Goal: Information Seeking & Learning: Find specific page/section

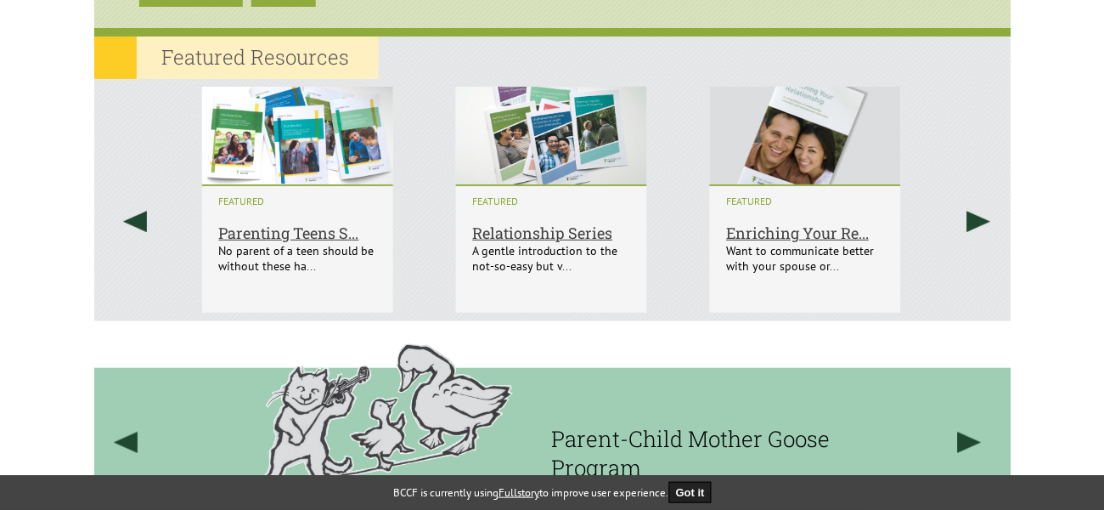
scroll to position [535, 0]
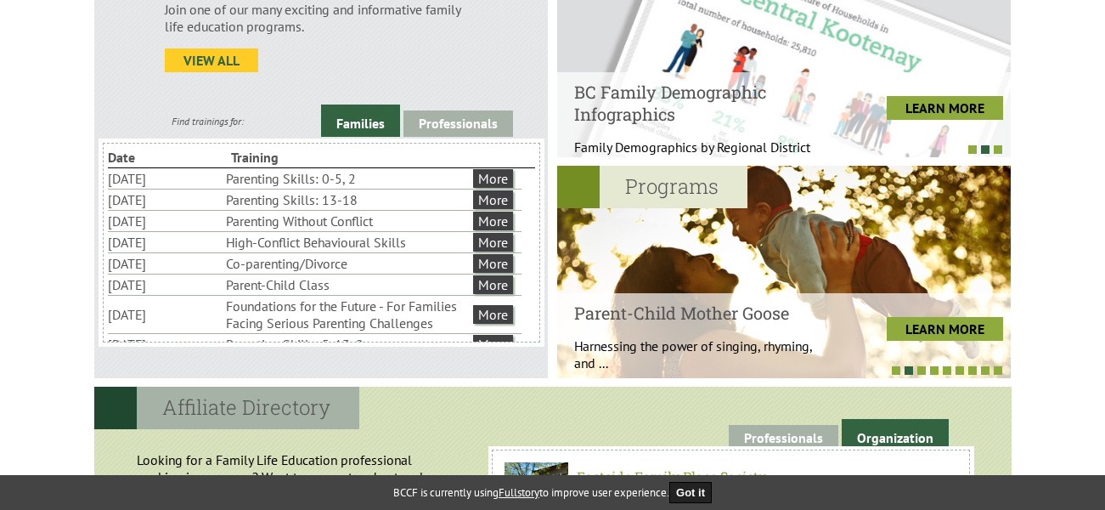
click at [194, 54] on link "view all" at bounding box center [211, 60] width 93 height 24
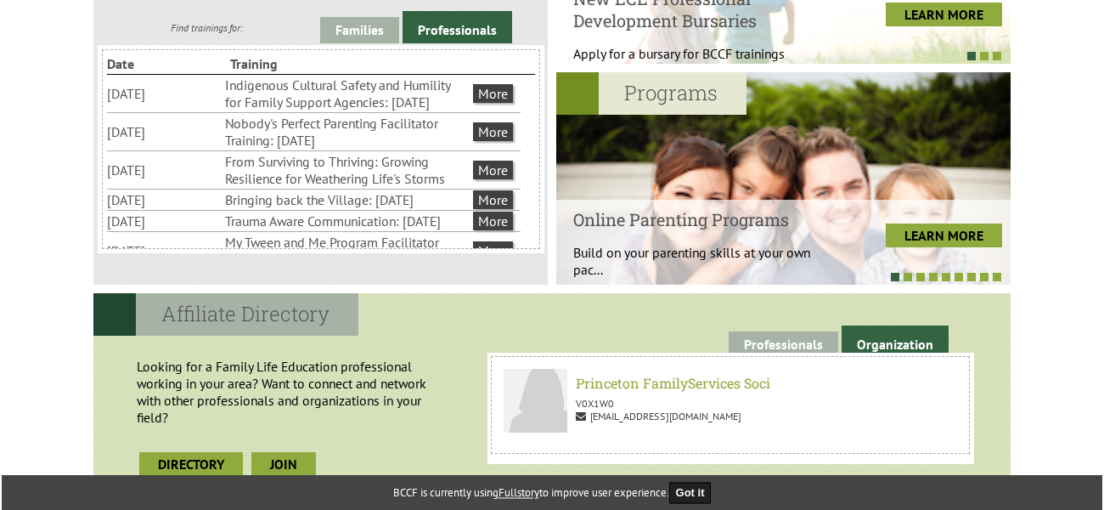
scroll to position [725, 0]
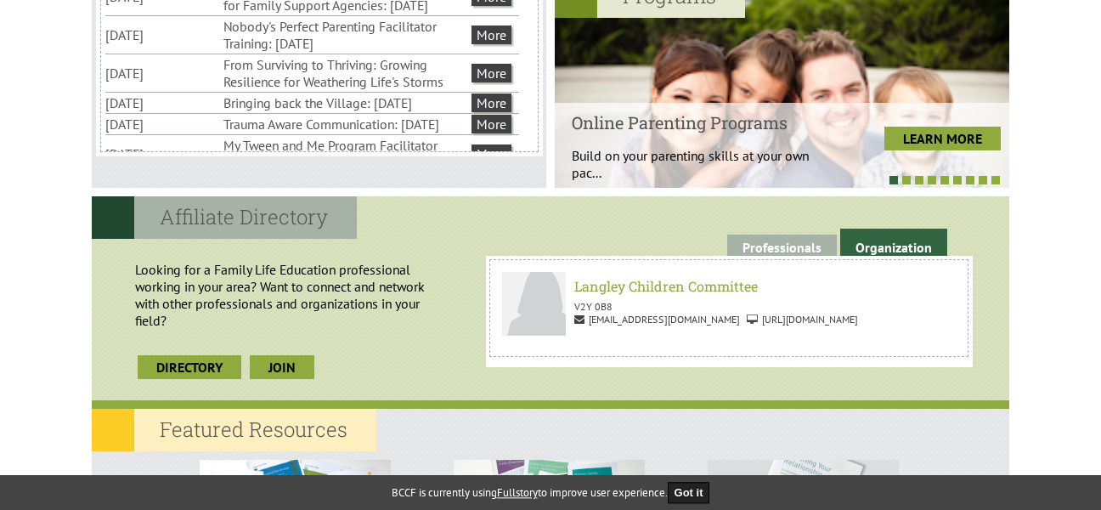
click at [965, 311] on div "Langley Children Committee V2Y 0B8 info@langleychildren.com http://langleychild…" at bounding box center [728, 308] width 478 height 98
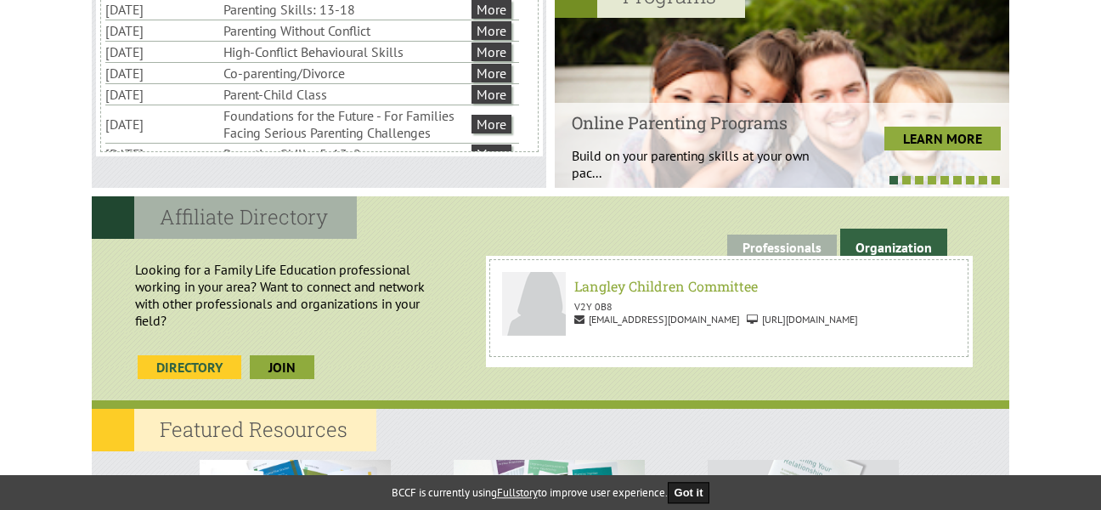
click at [221, 370] on link "Directory" at bounding box center [190, 367] width 104 height 24
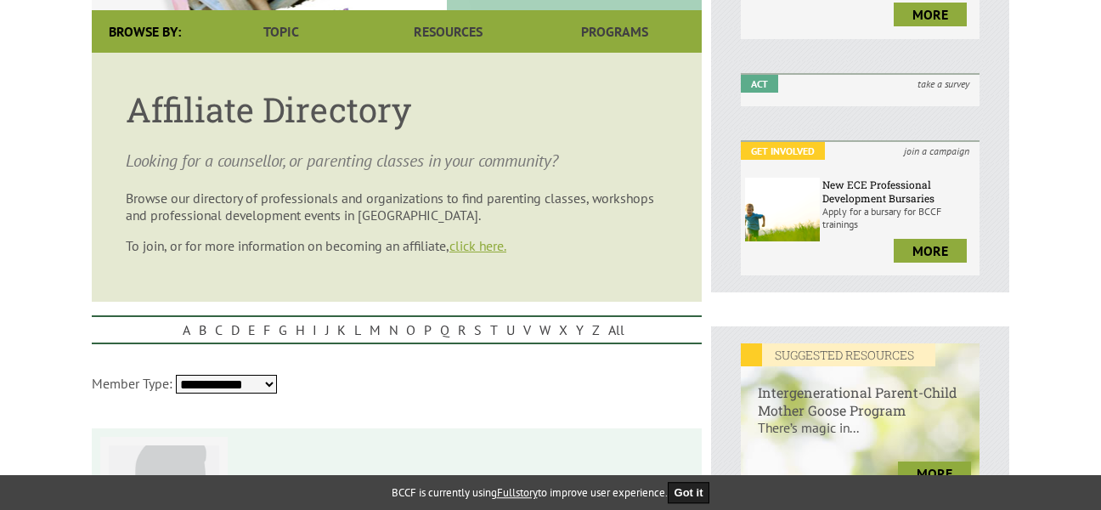
scroll to position [512, 0]
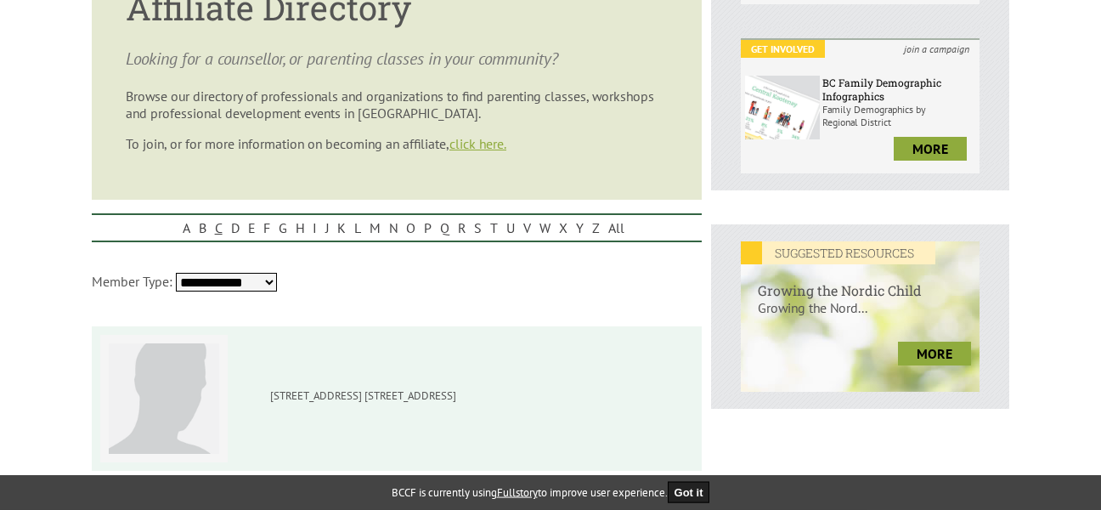
click at [220, 230] on link "C" at bounding box center [219, 227] width 16 height 25
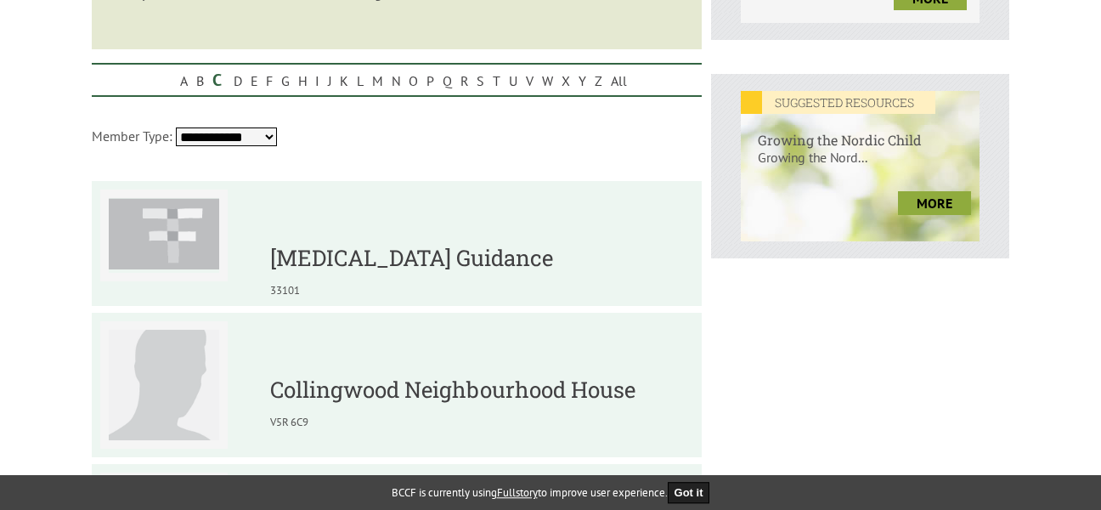
scroll to position [474, 0]
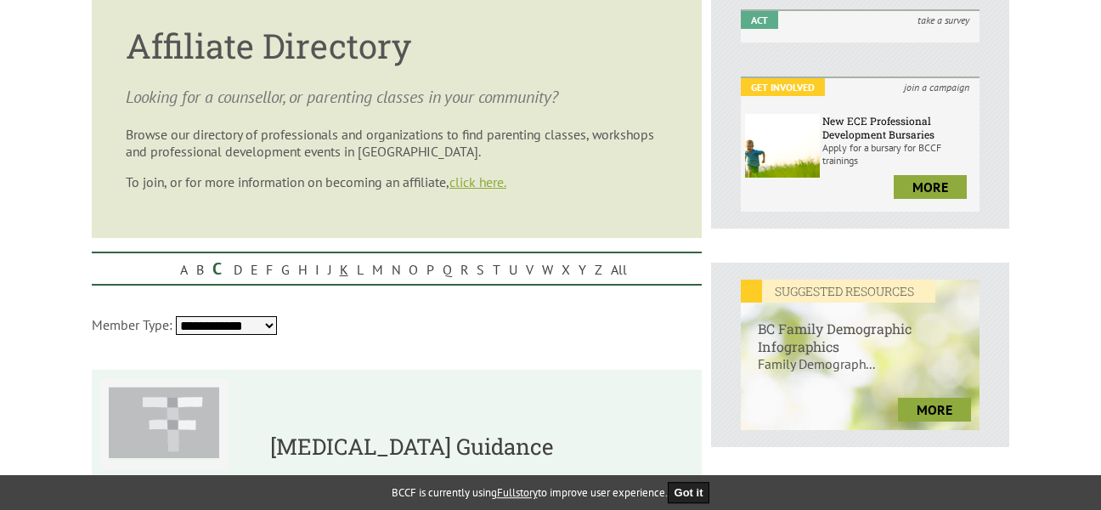
click at [341, 268] on link "K" at bounding box center [344, 269] width 17 height 25
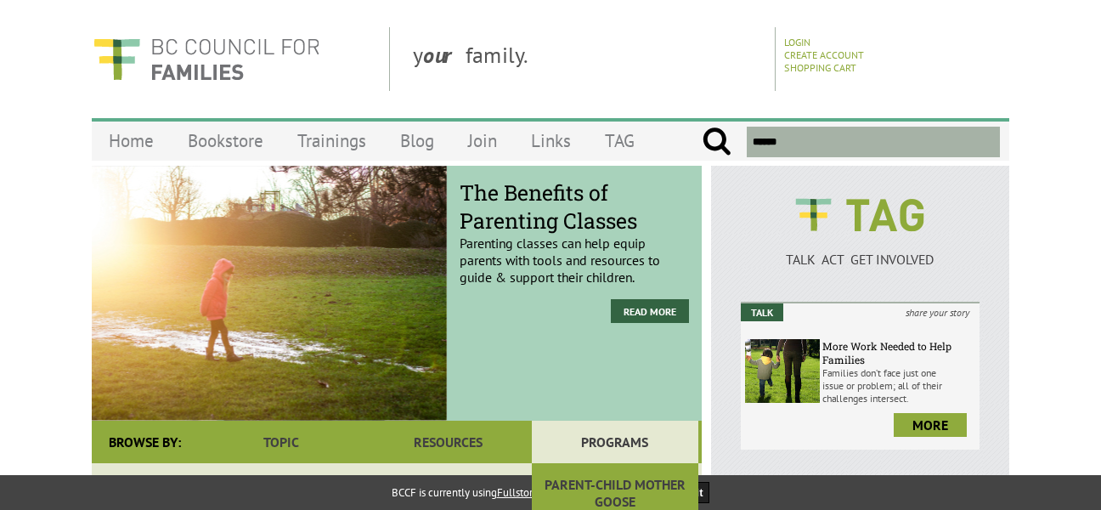
click at [612, 444] on link "Programs" at bounding box center [615, 441] width 166 height 42
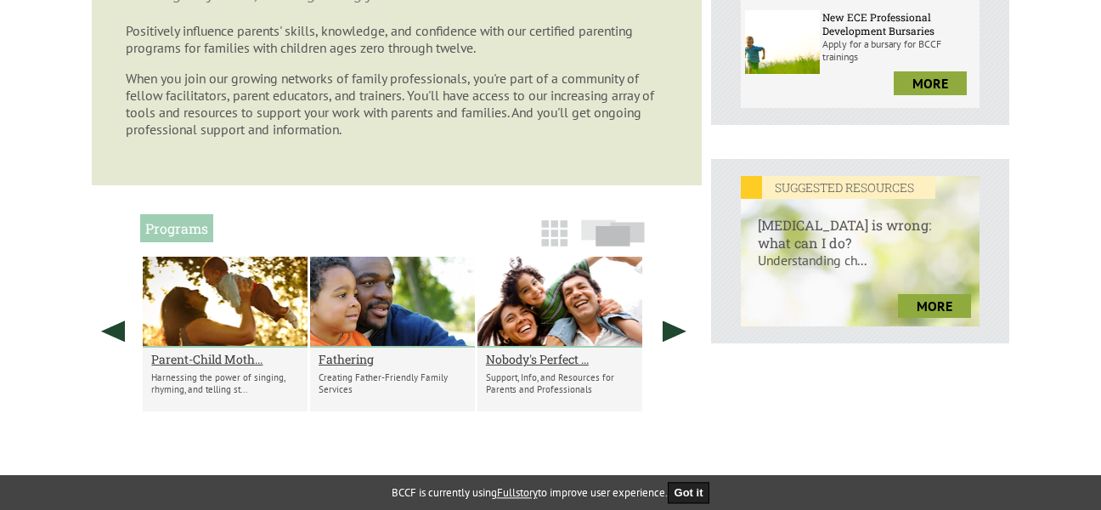
scroll to position [573, 0]
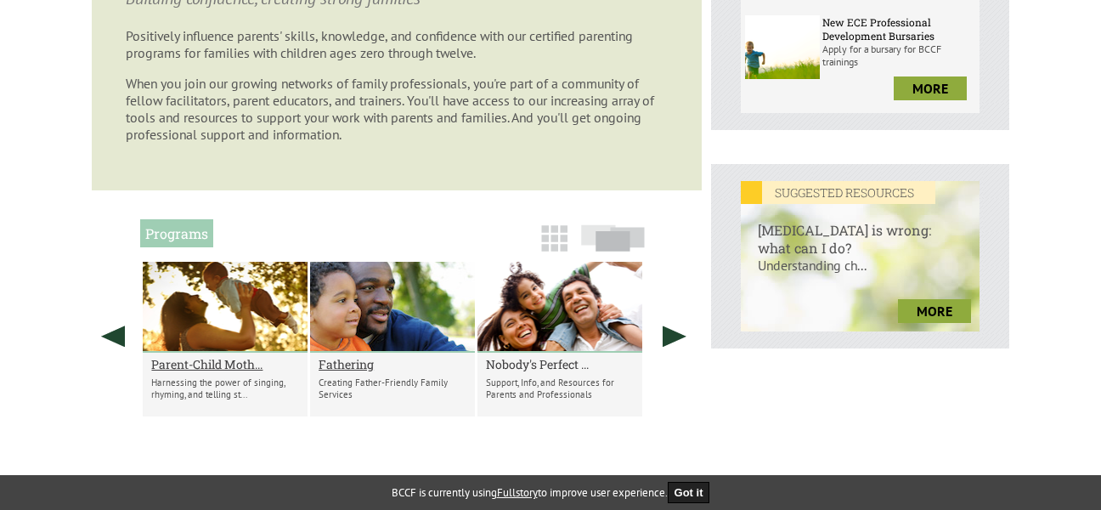
click at [555, 364] on h2 "Nobody's Perfect ..." at bounding box center [560, 364] width 148 height 16
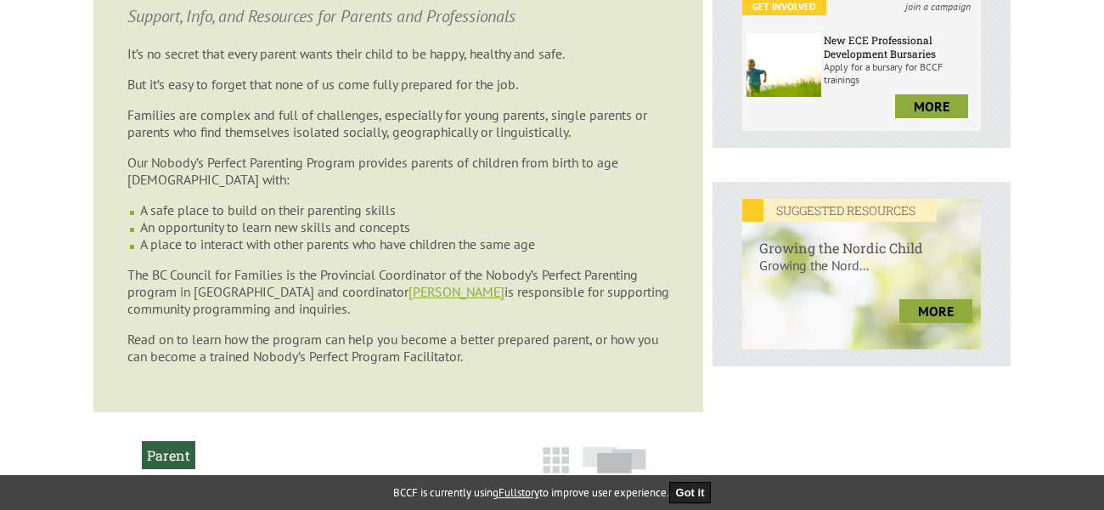
scroll to position [573, 0]
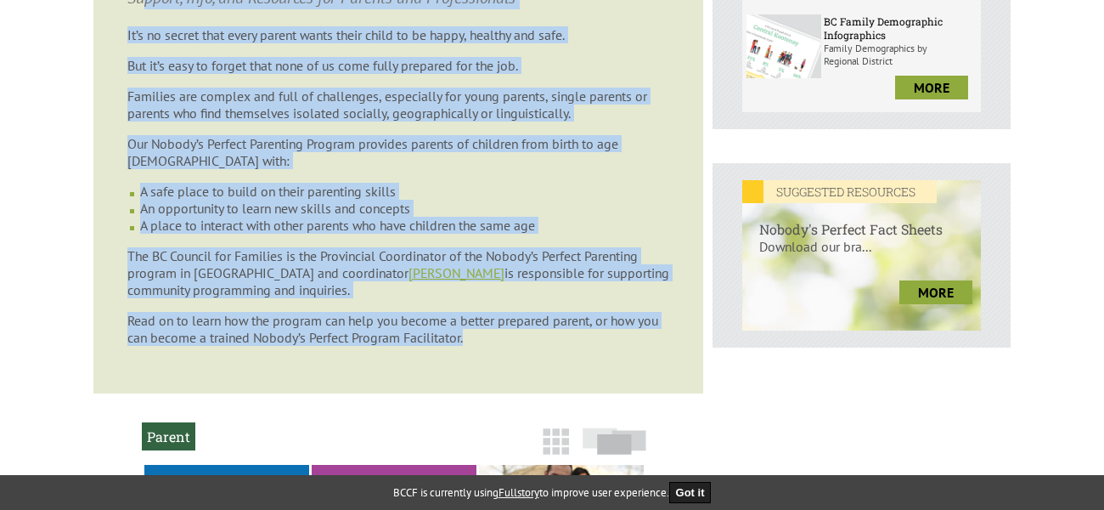
drag, startPoint x: 497, startPoint y: 346, endPoint x: 149, endPoint y: 10, distance: 483.6
click at [149, 10] on article "Nobody's Perfect Parenting Support, Info, and Resources for Parents and Profess…" at bounding box center [398, 142] width 610 height 504
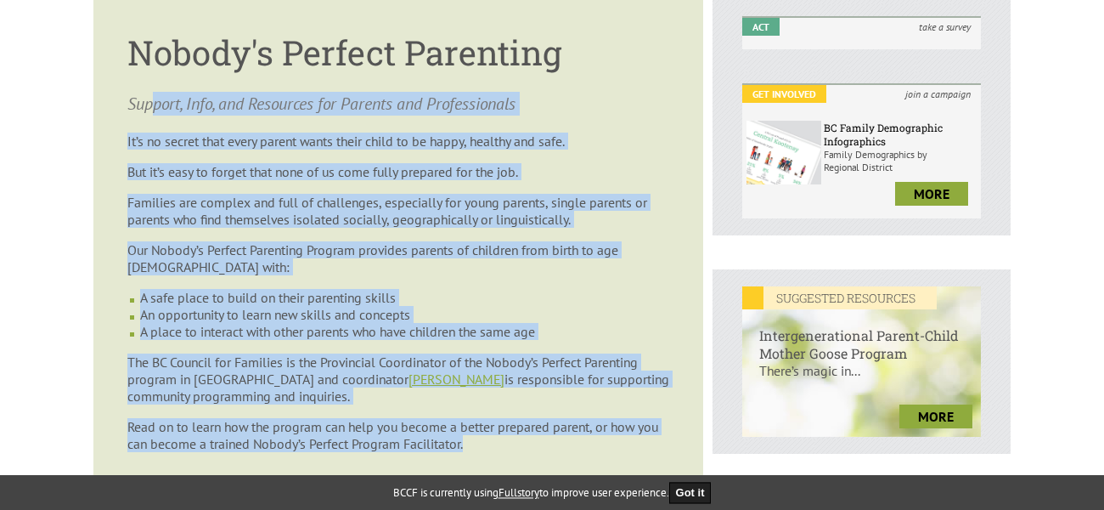
scroll to position [464, 0]
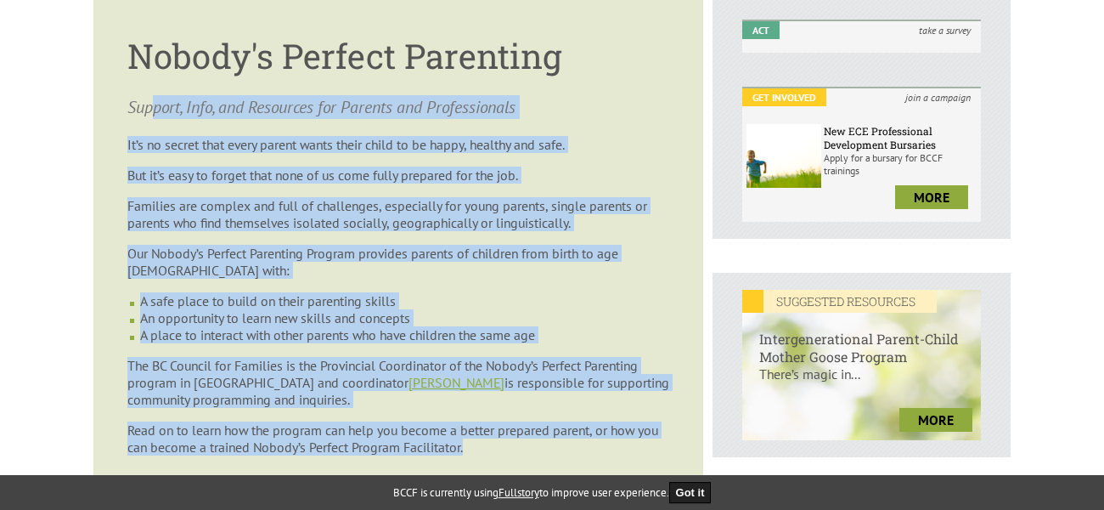
click at [677, 287] on article "Nobody's Perfect Parenting Support, Info, and Resources for Parents and Profess…" at bounding box center [398, 251] width 610 height 504
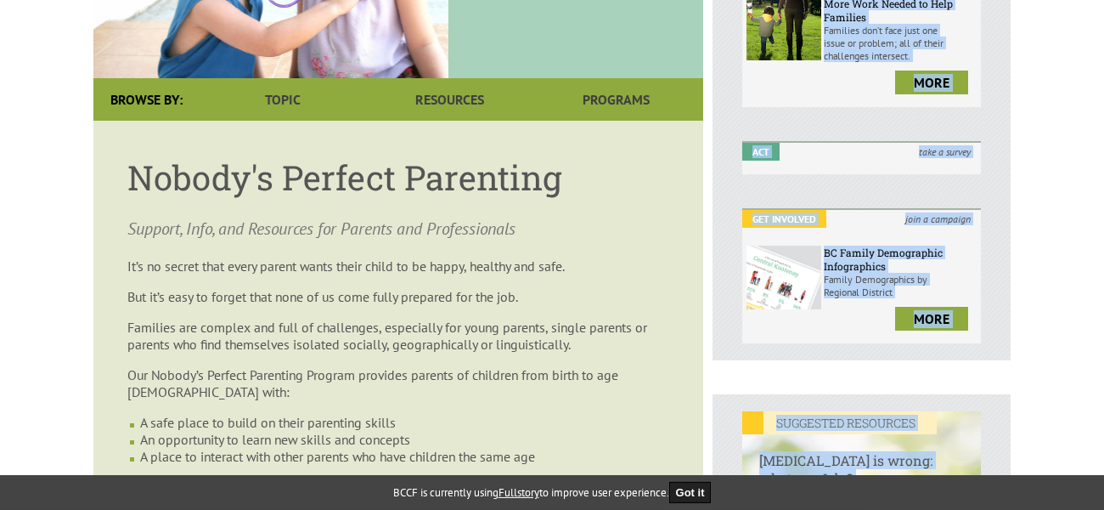
scroll to position [304, 0]
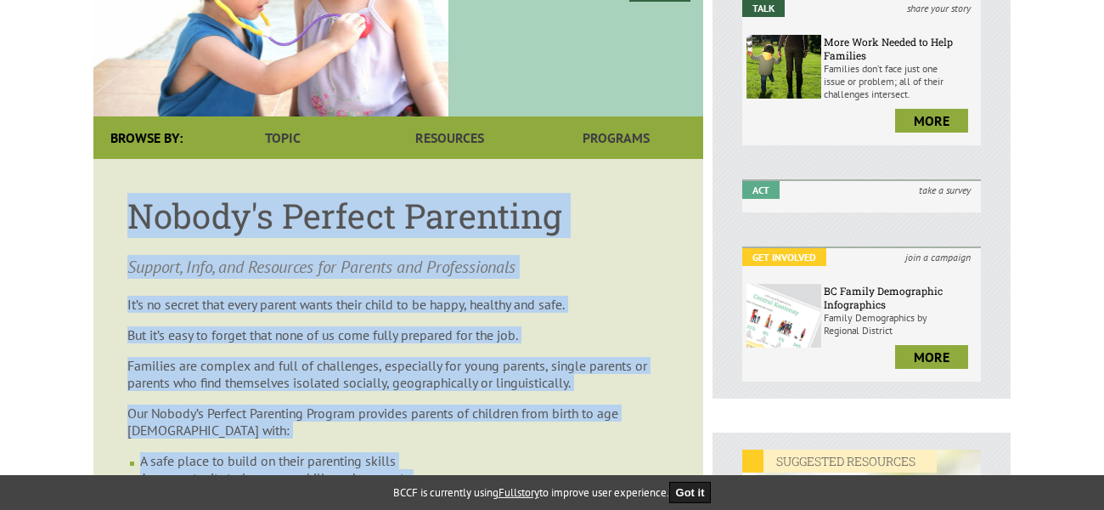
drag, startPoint x: 478, startPoint y: 375, endPoint x: 155, endPoint y: 178, distance: 378.2
click at [132, 165] on article "Nobody's Perfect Parenting Support, Info, and Resources for Parents and Profess…" at bounding box center [398, 411] width 610 height 504
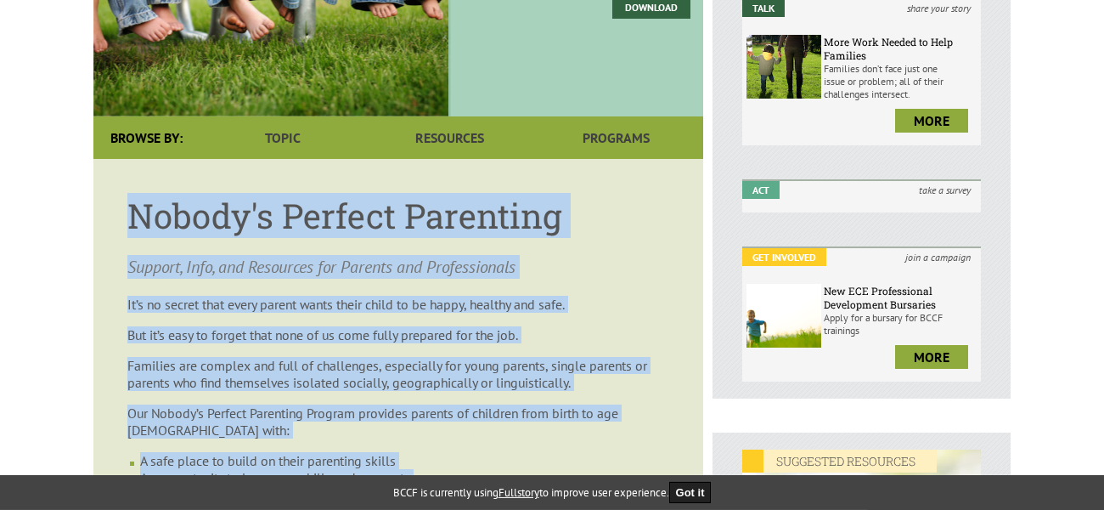
copy article "Nobody's Perfect Parenting Support, Info, and Resources for Parents and Profess…"
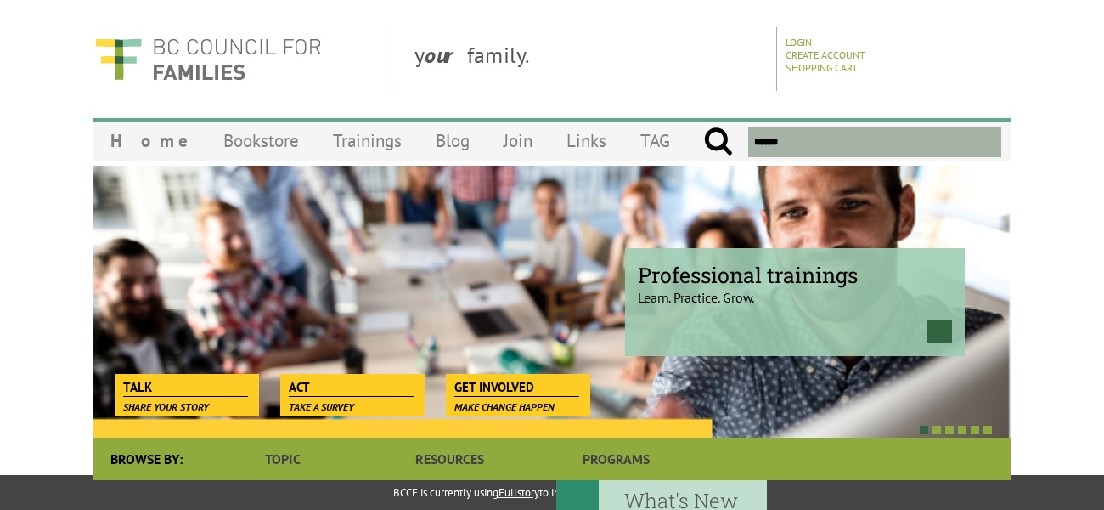
click at [849, 138] on input "text" at bounding box center [874, 142] width 253 height 31
click at [703, 127] on input "submit" at bounding box center [718, 142] width 30 height 31
type input "**********"
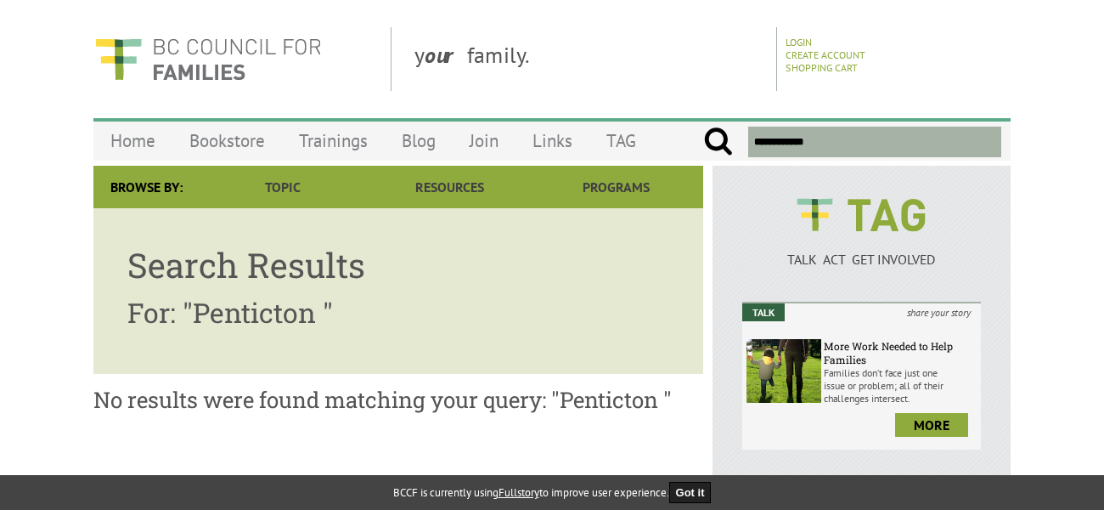
drag, startPoint x: 821, startPoint y: 150, endPoint x: 737, endPoint y: 147, distance: 84.2
click at [748, 147] on input "**********" at bounding box center [874, 142] width 253 height 31
click at [703, 127] on input "submit" at bounding box center [718, 142] width 30 height 31
type input "**********"
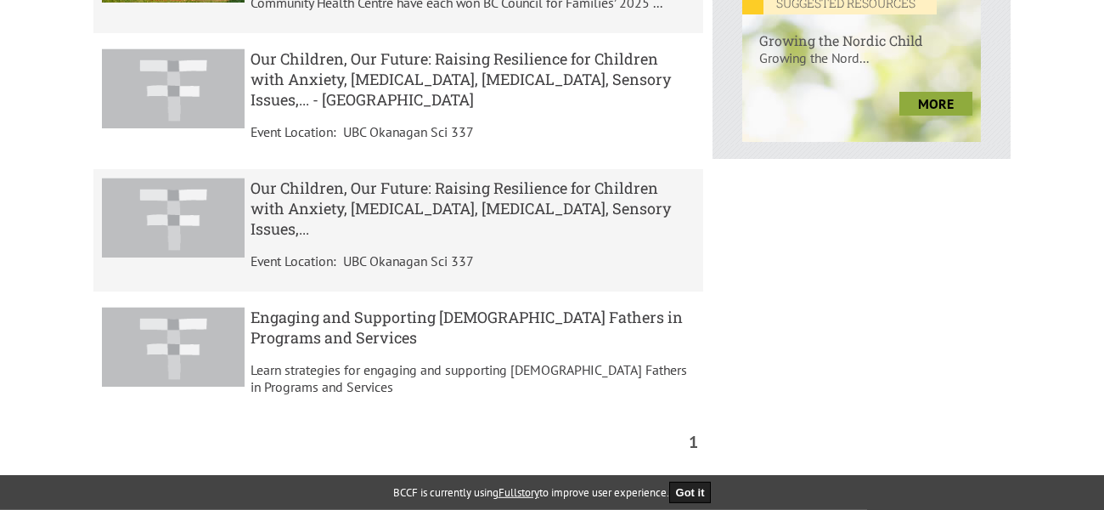
scroll to position [759, 0]
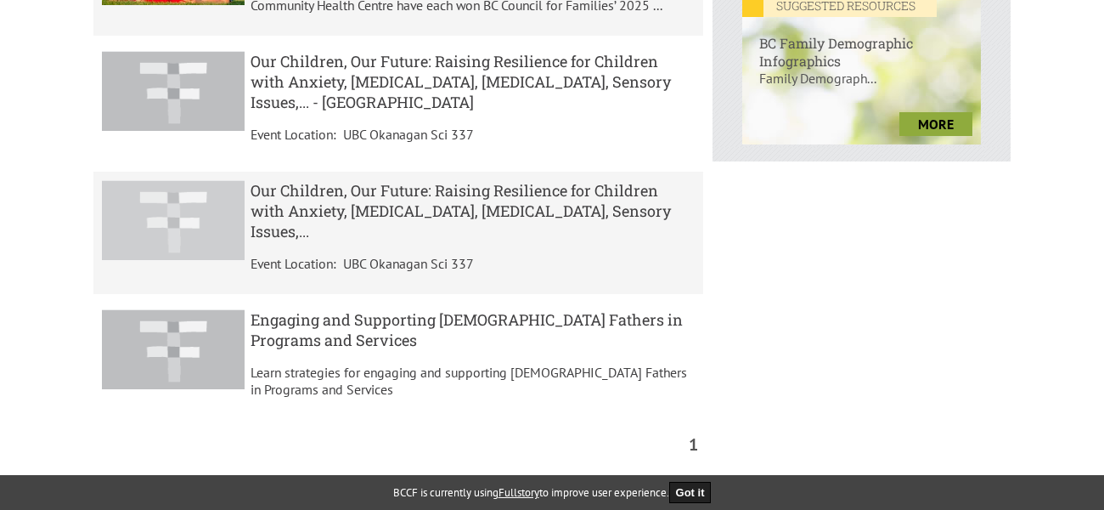
click at [408, 189] on h5 "Our Children, Our Future: Raising Resilience for Children with Anxiety, [MEDICA…" at bounding box center [473, 210] width 445 height 61
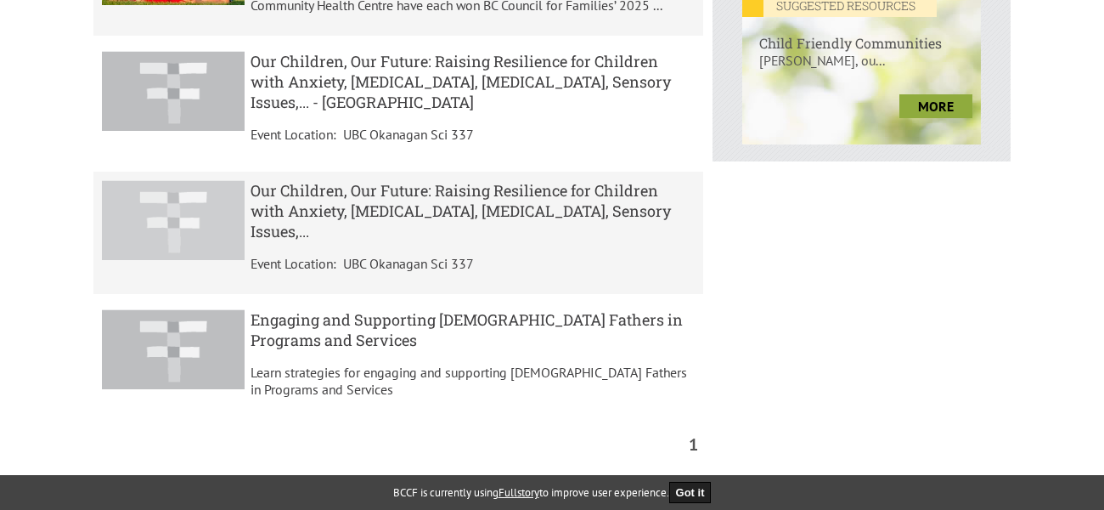
click at [408, 189] on h5 "Our Children, Our Future: Raising Resilience for Children with Anxiety, [MEDICA…" at bounding box center [473, 210] width 445 height 61
click at [143, 206] on img at bounding box center [173, 220] width 143 height 80
click at [142, 206] on img at bounding box center [173, 220] width 143 height 80
click at [407, 180] on h5 "Our Children, Our Future: Raising Resilience for Children with Anxiety, [MEDICA…" at bounding box center [473, 210] width 445 height 61
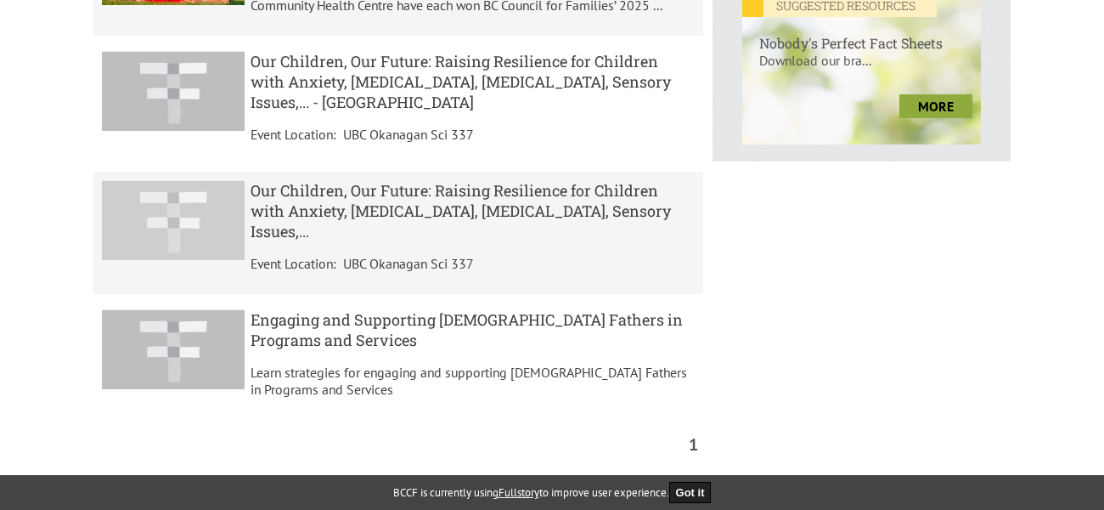
click at [407, 180] on h5 "Our Children, Our Future: Raising Resilience for Children with Anxiety, [MEDICA…" at bounding box center [473, 210] width 445 height 61
click at [393, 180] on h5 "Our Children, Our Future: Raising Resilience for Children with Anxiety, [MEDICA…" at bounding box center [473, 210] width 445 height 61
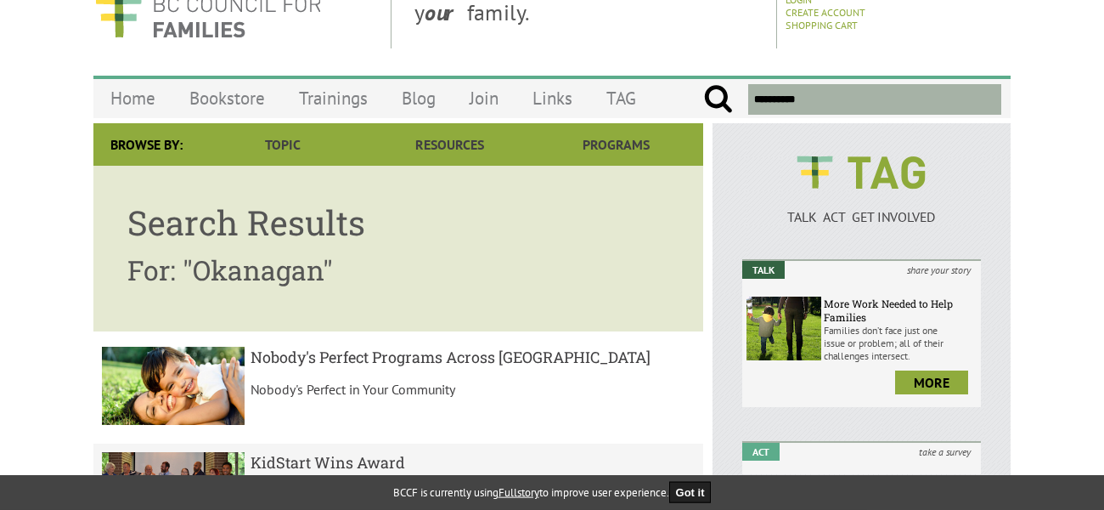
scroll to position [123, 0]
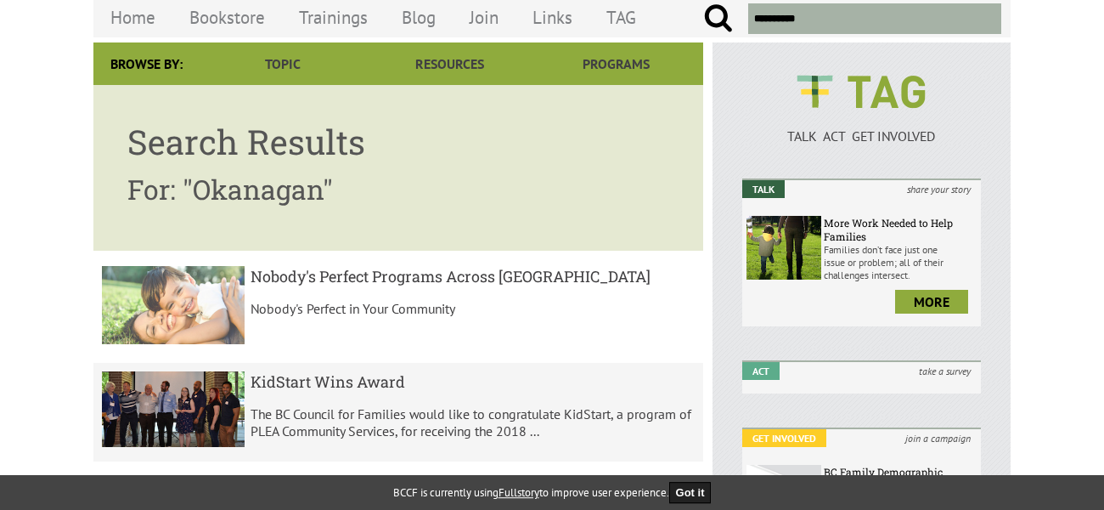
click at [494, 271] on h5 "Nobody's Perfect Programs Across [GEOGRAPHIC_DATA]" at bounding box center [473, 276] width 445 height 20
click at [478, 279] on h5 "Nobody's Perfect Programs Across [GEOGRAPHIC_DATA]" at bounding box center [473, 276] width 445 height 20
click at [441, 302] on p "Nobody's Perfect in Your Community" at bounding box center [473, 308] width 445 height 17
click at [534, 305] on p "Nobody's Perfect in Your Community" at bounding box center [473, 308] width 445 height 17
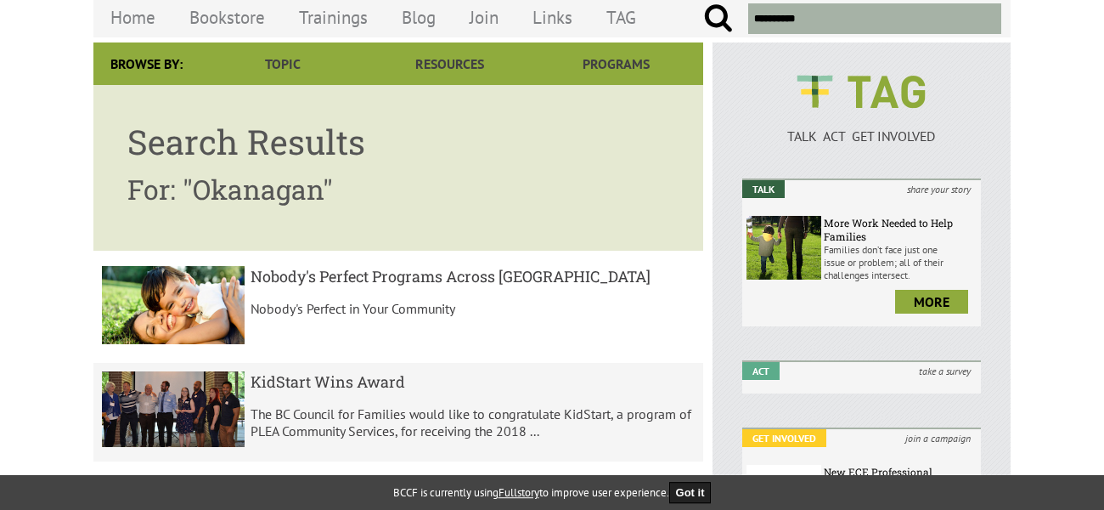
click at [149, 58] on div "Browse By:" at bounding box center [146, 63] width 106 height 42
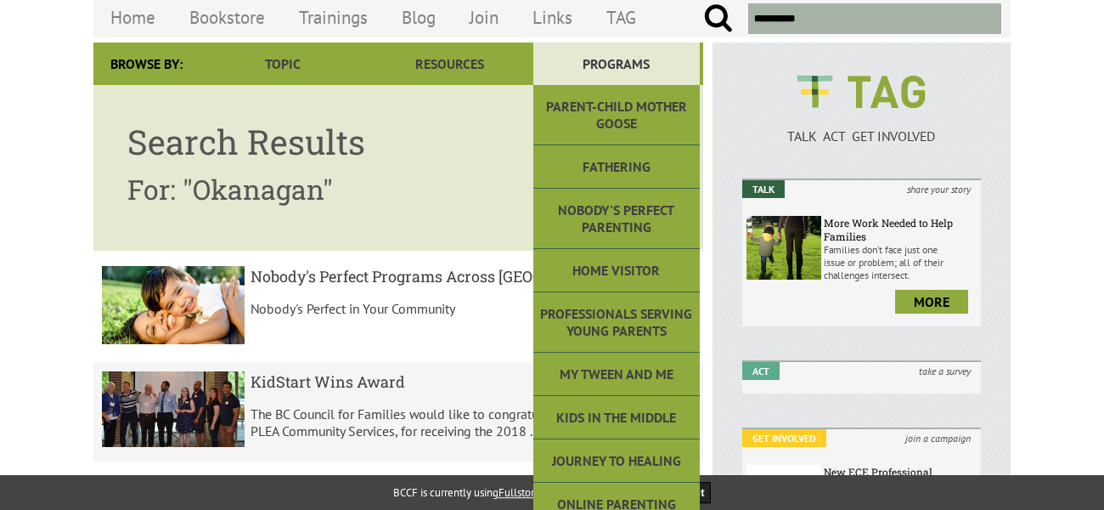
click at [612, 70] on link "Programs" at bounding box center [616, 63] width 166 height 42
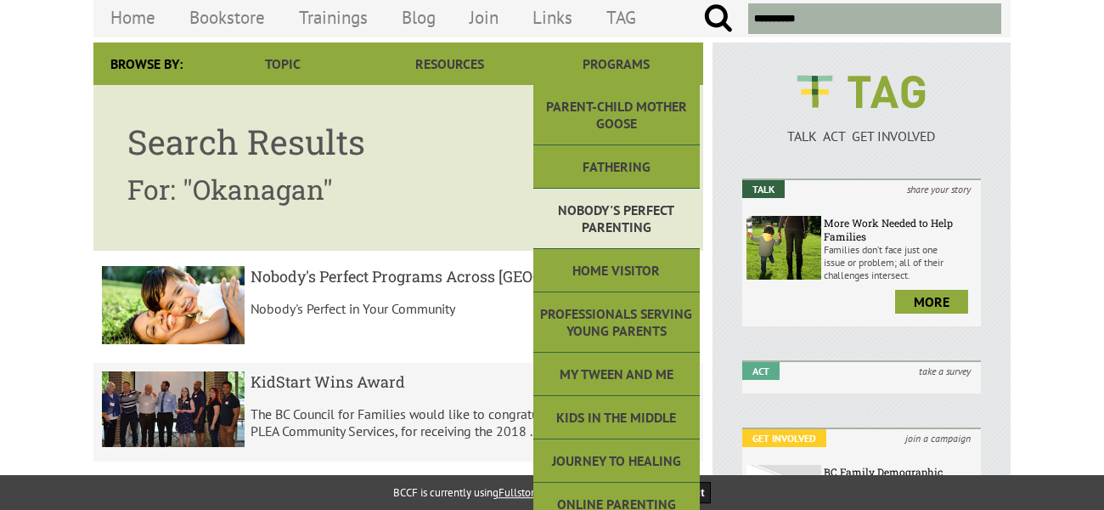
click at [613, 210] on link "Nobody's Perfect Parenting" at bounding box center [616, 219] width 166 height 60
click at [612, 210] on link "Nobody's Perfect Parenting" at bounding box center [616, 219] width 166 height 60
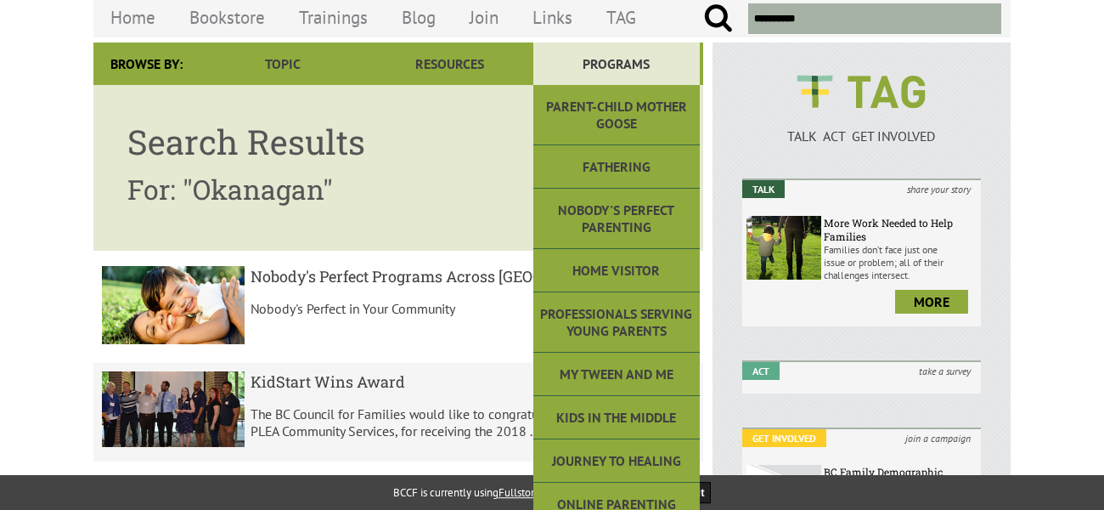
click at [646, 54] on link "Programs" at bounding box center [616, 63] width 166 height 42
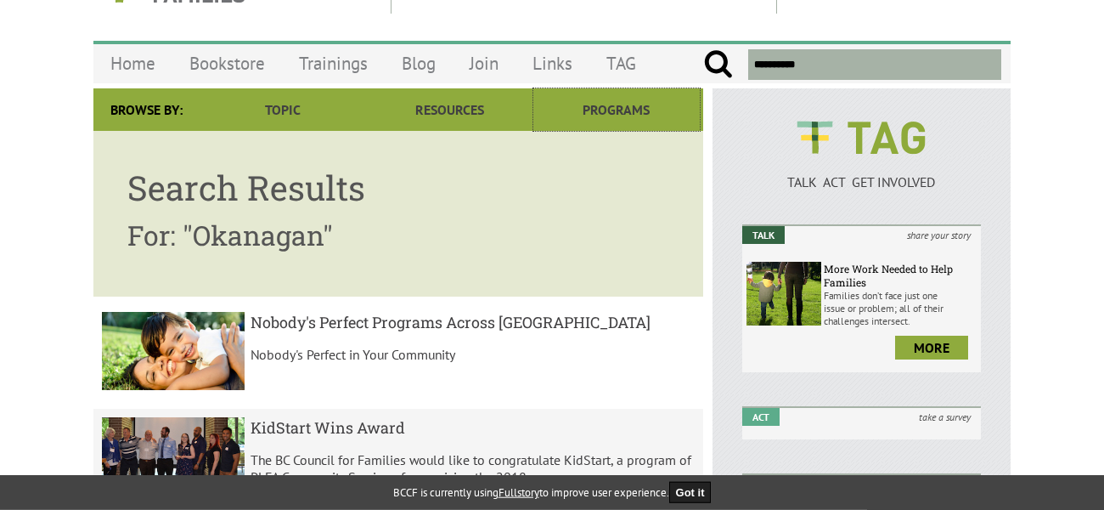
scroll to position [0, 0]
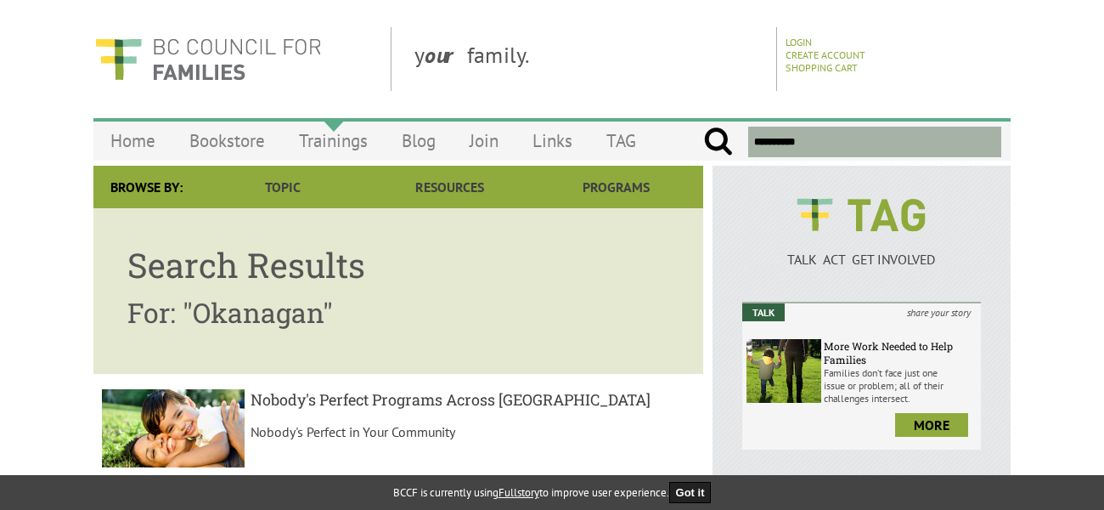
click at [314, 139] on link "Trainings" at bounding box center [333, 141] width 103 height 40
